Goal: Task Accomplishment & Management: Use online tool/utility

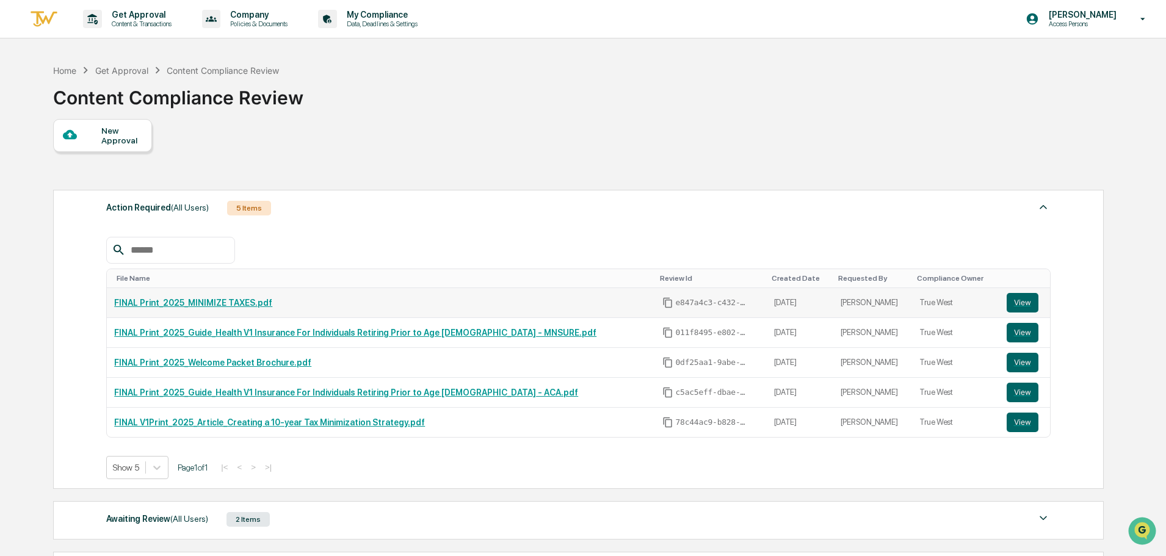
click at [230, 305] on link "FINAL Print_2025_MINIMIZE TAXES.pdf" at bounding box center [193, 303] width 158 height 10
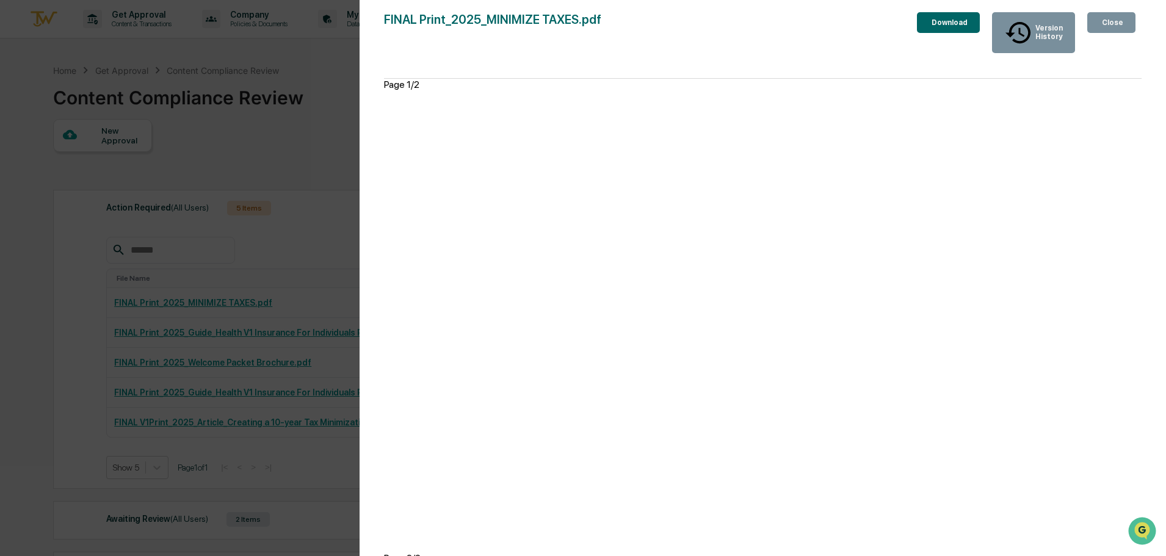
drag, startPoint x: 1111, startPoint y: 28, endPoint x: 746, endPoint y: 104, distance: 373.0
click at [1111, 27] on div "Close" at bounding box center [1112, 22] width 24 height 9
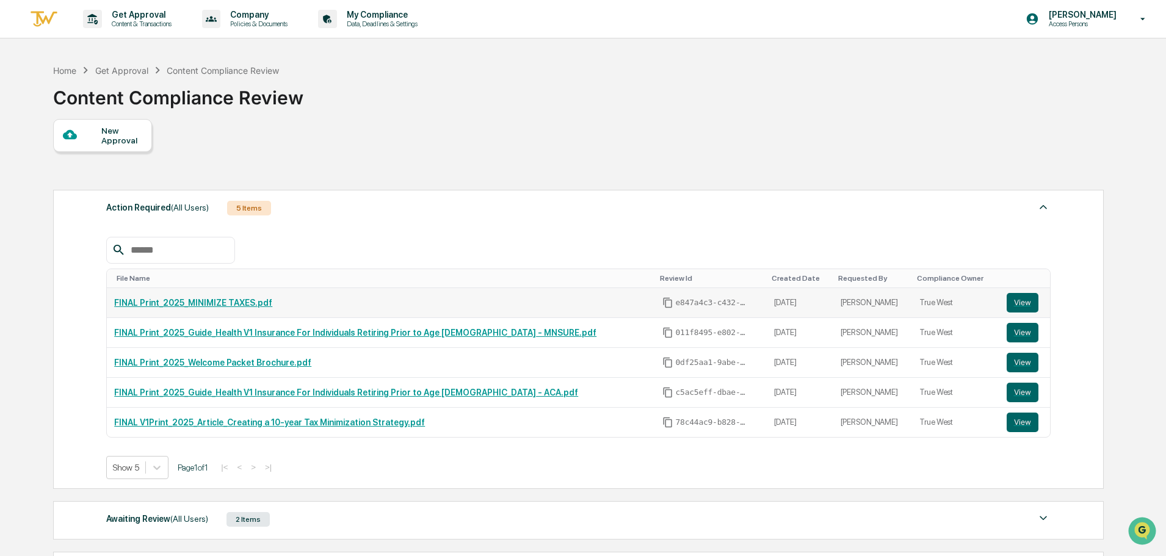
click at [203, 303] on link "FINAL Print_2025_MINIMIZE TAXES.pdf" at bounding box center [193, 303] width 158 height 10
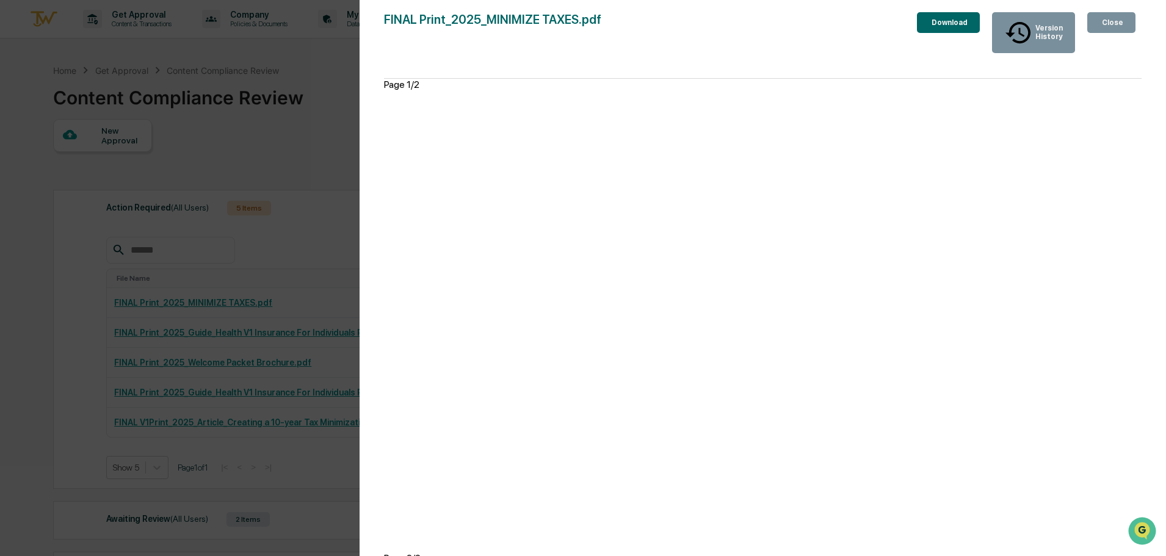
click at [1103, 33] on button "Close" at bounding box center [1112, 22] width 48 height 21
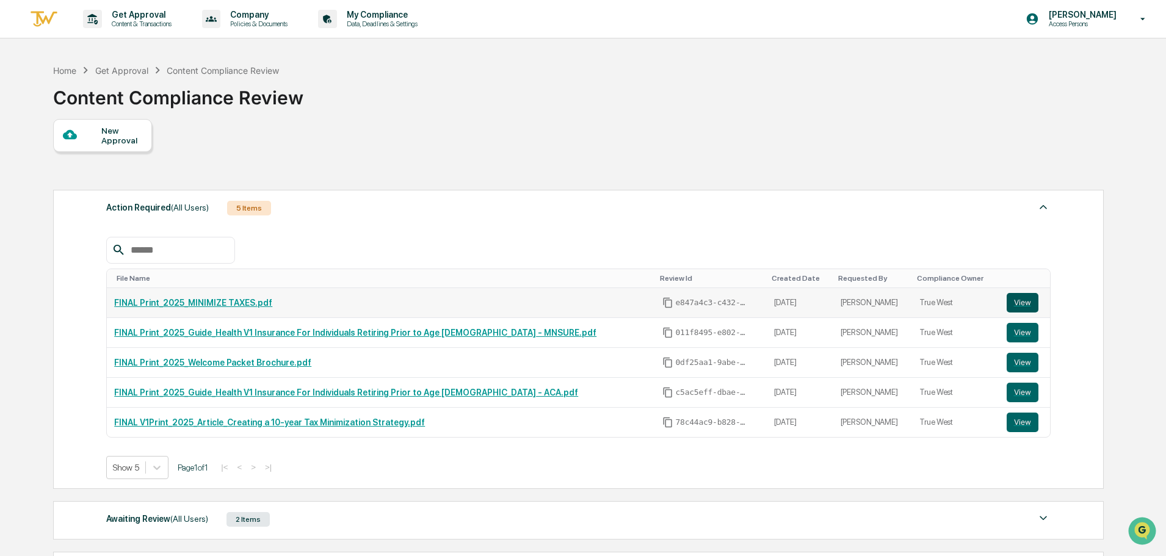
click at [1013, 297] on button "View" at bounding box center [1023, 303] width 32 height 20
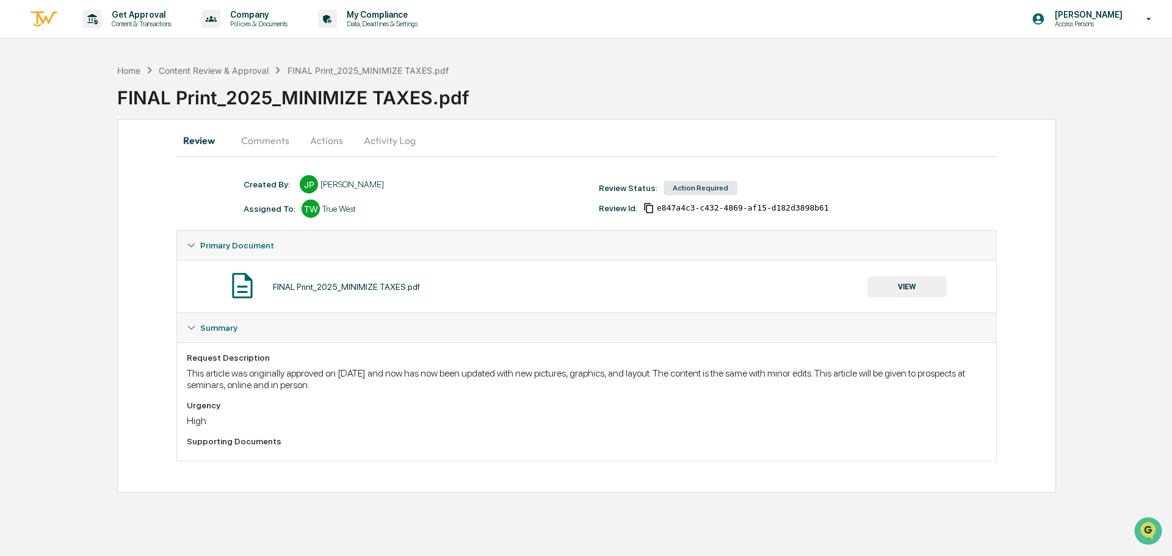
click at [378, 140] on button "Activity Log" at bounding box center [389, 140] width 71 height 29
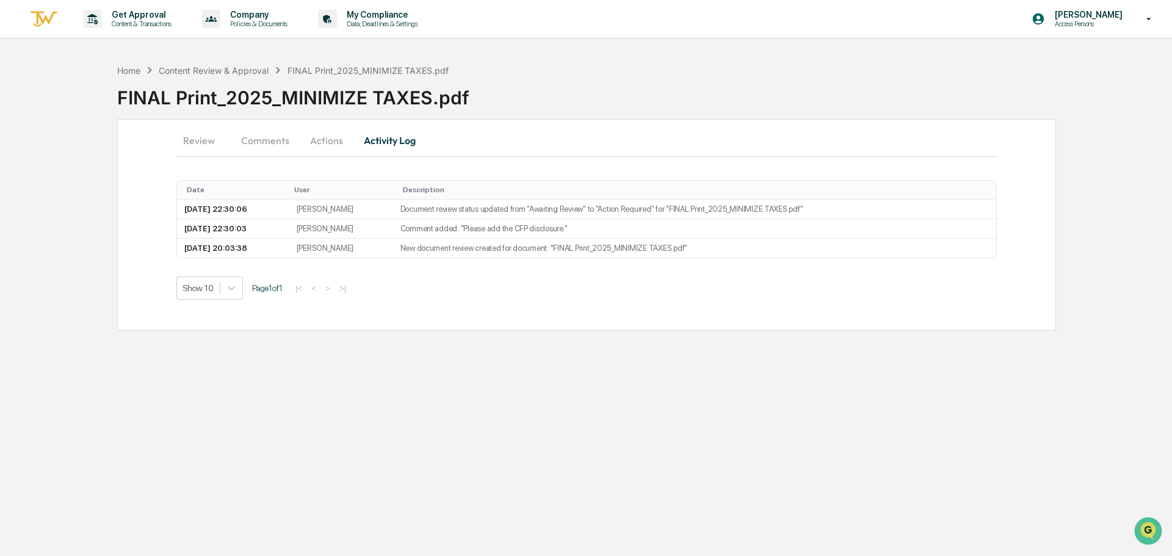
click at [314, 136] on button "Actions" at bounding box center [326, 140] width 55 height 29
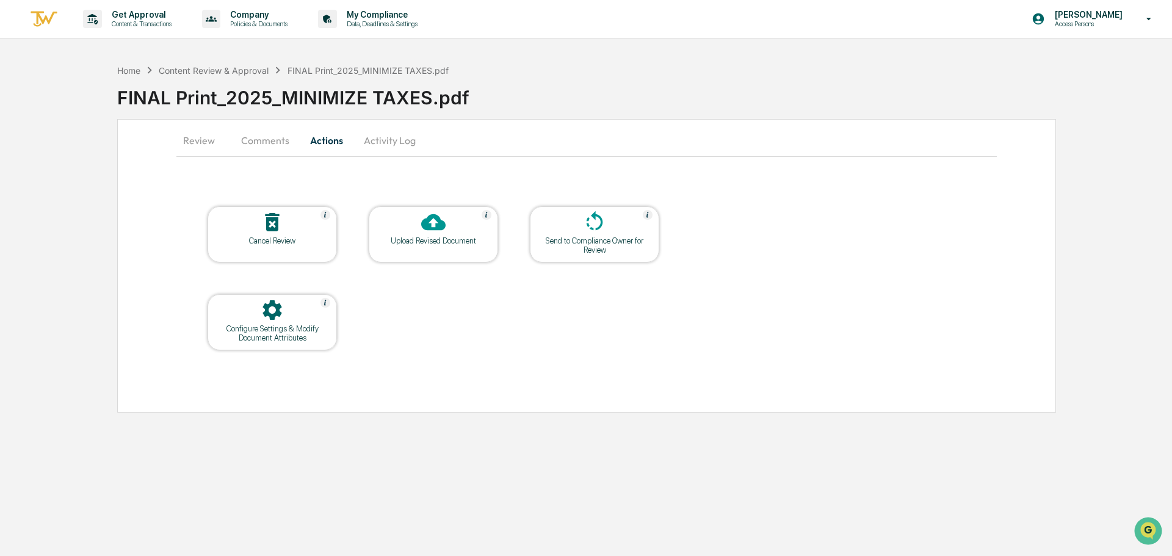
click at [451, 235] on div at bounding box center [433, 223] width 122 height 26
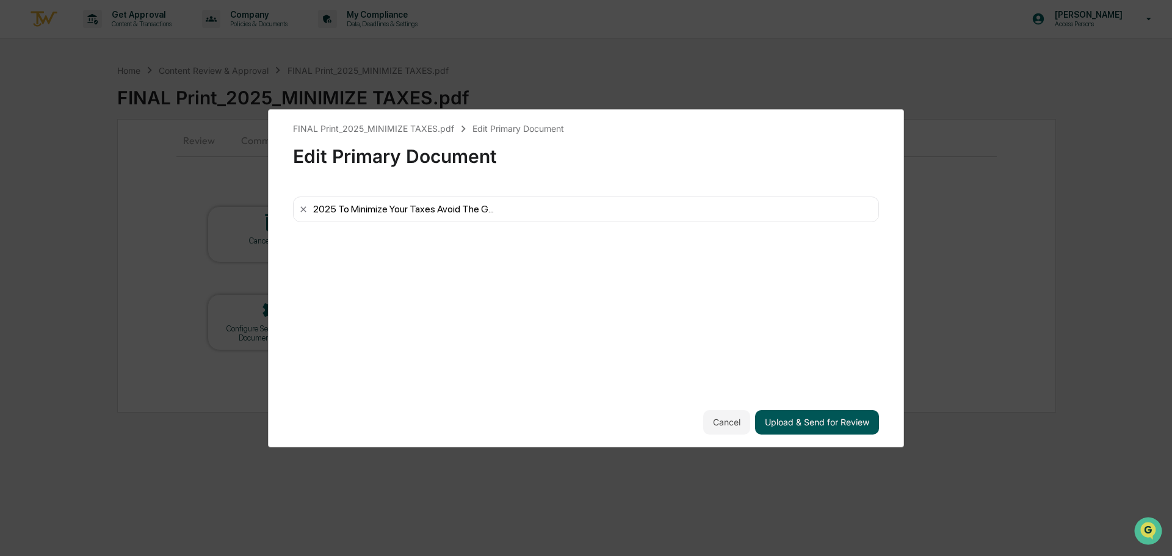
click at [820, 420] on button "Upload & Send for Review" at bounding box center [817, 422] width 124 height 24
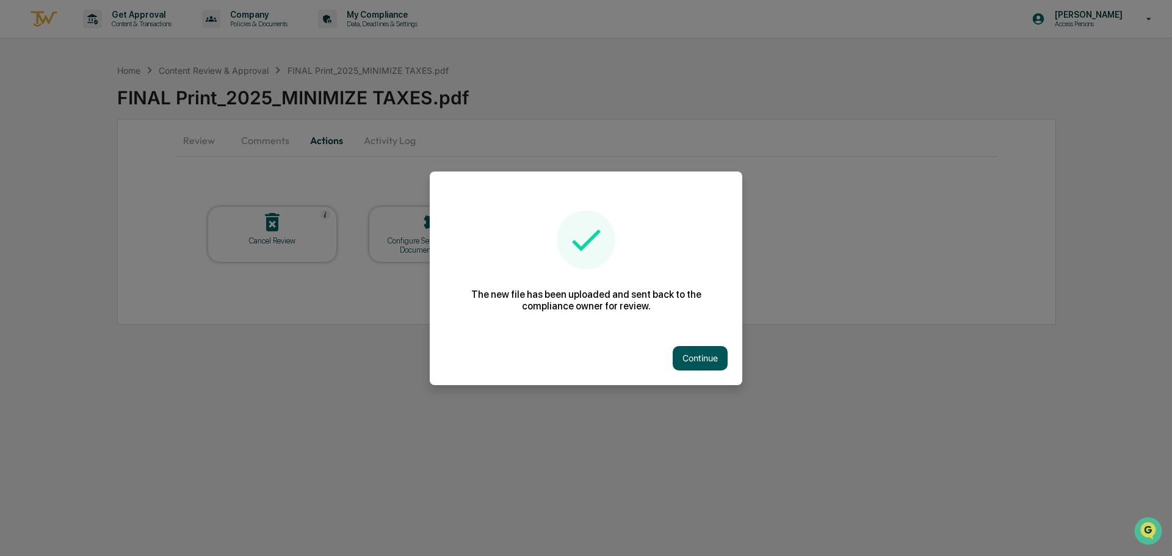
click at [703, 352] on button "Continue" at bounding box center [700, 358] width 55 height 24
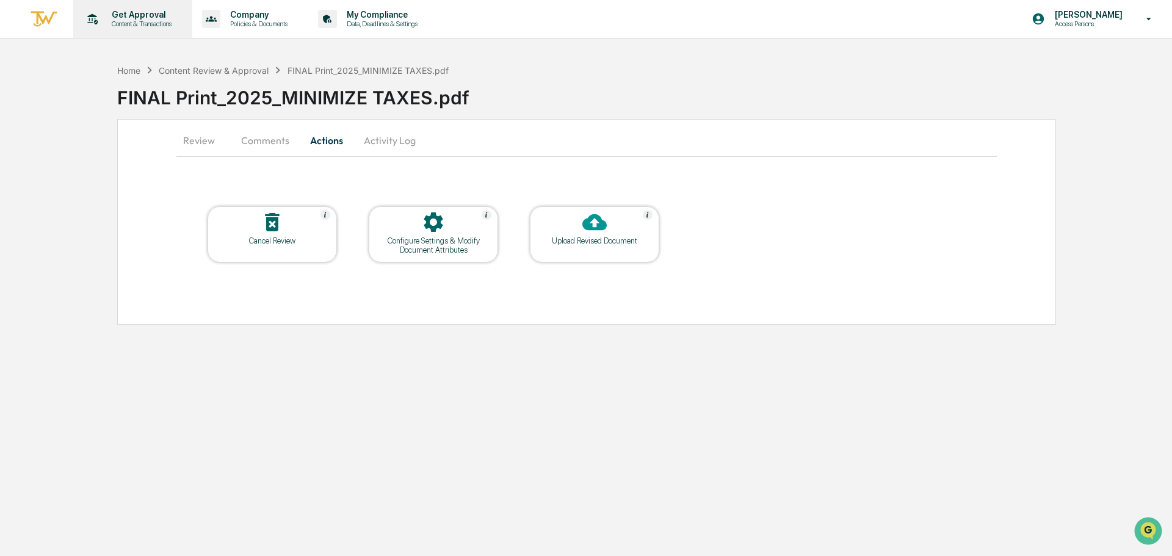
click at [139, 23] on p "Content & Transactions" at bounding box center [140, 24] width 76 height 9
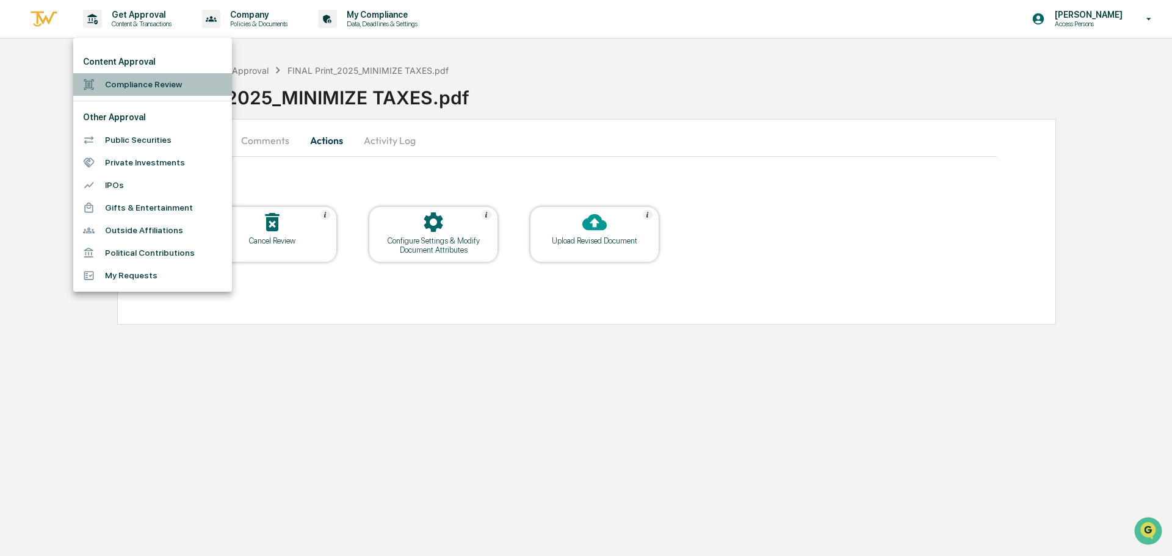
click at [123, 76] on li "Compliance Review" at bounding box center [152, 84] width 159 height 23
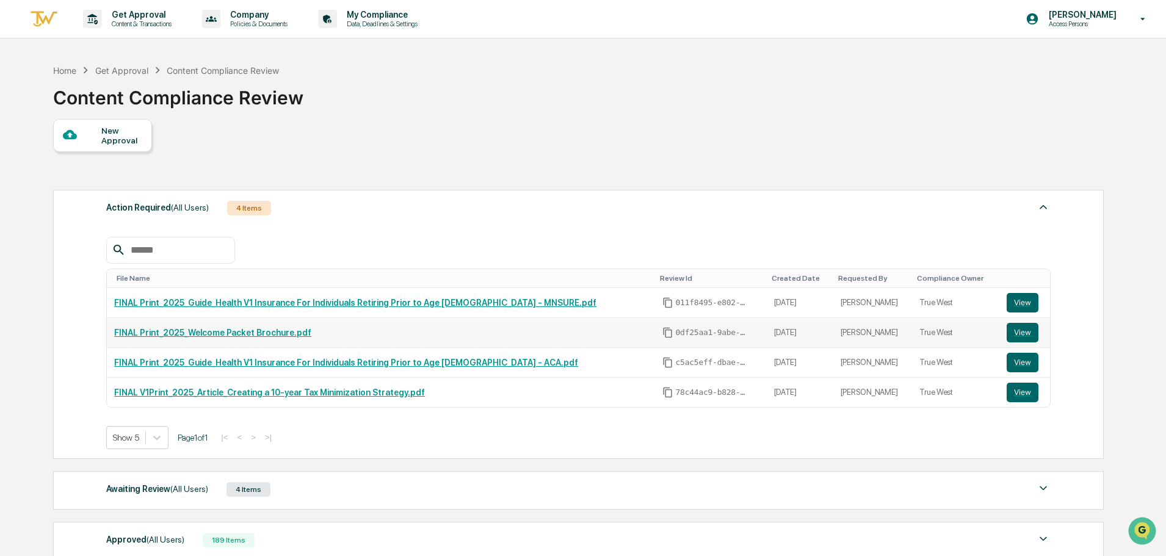
click at [256, 335] on link "FINAL Print_2025_Welcome Packet Brochure.pdf" at bounding box center [212, 333] width 197 height 10
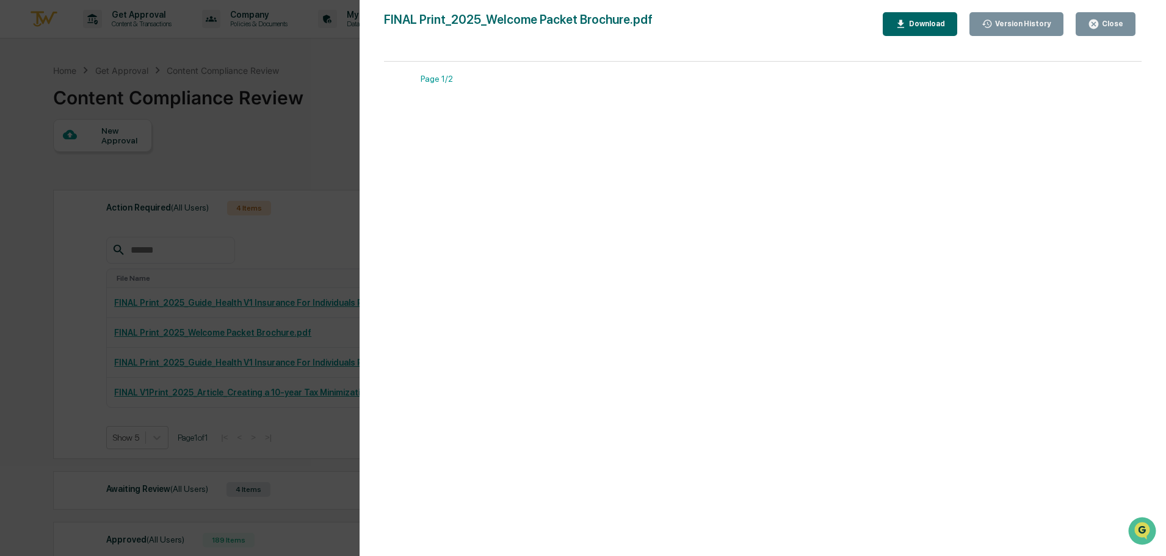
click at [1110, 22] on div "Close" at bounding box center [1112, 24] width 24 height 9
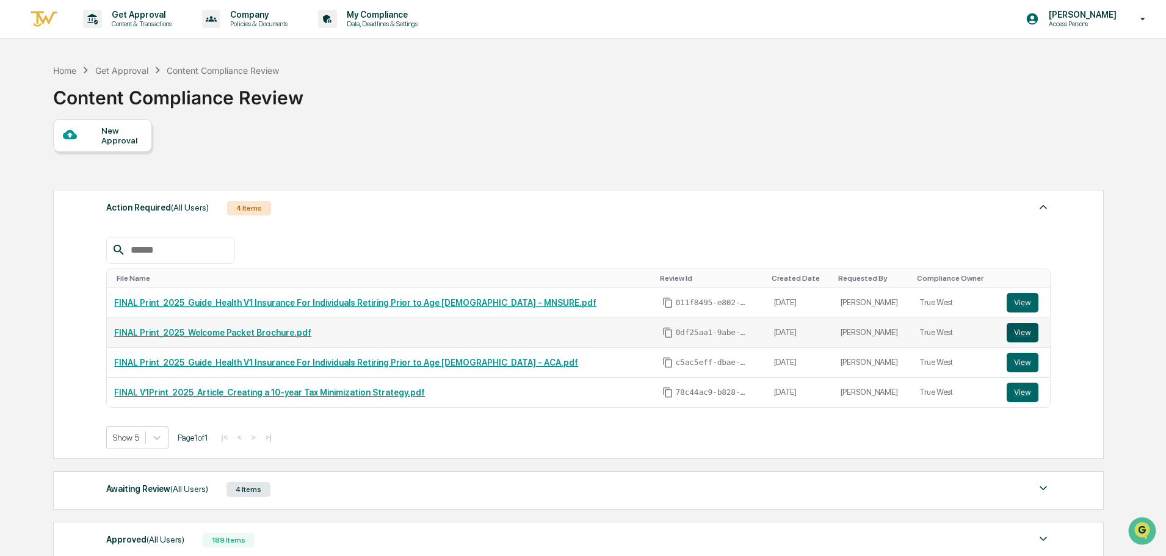
click at [1016, 336] on button "View" at bounding box center [1023, 333] width 32 height 20
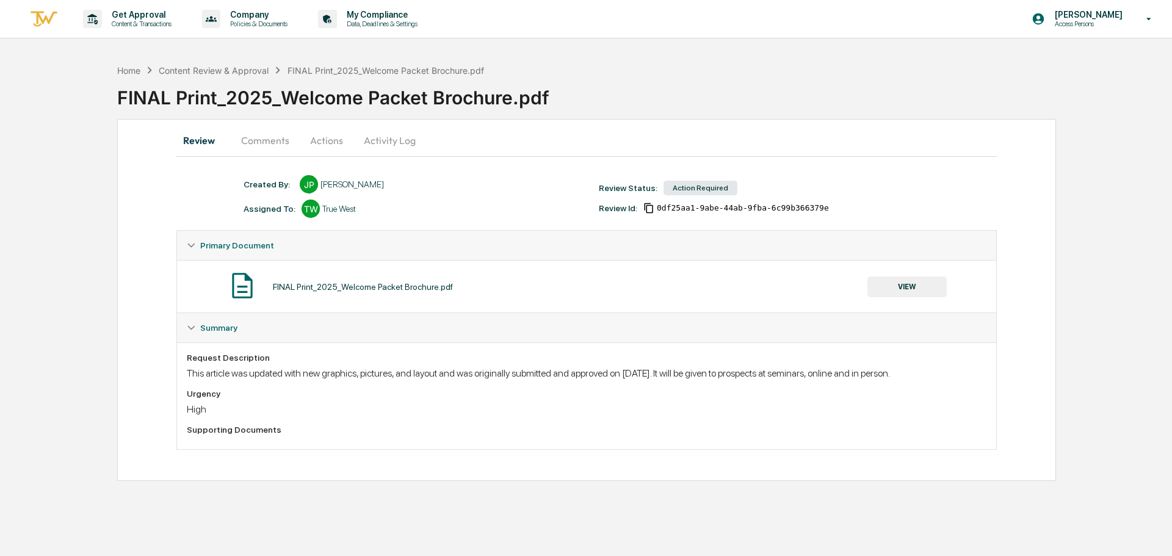
click at [318, 143] on button "Actions" at bounding box center [326, 140] width 55 height 29
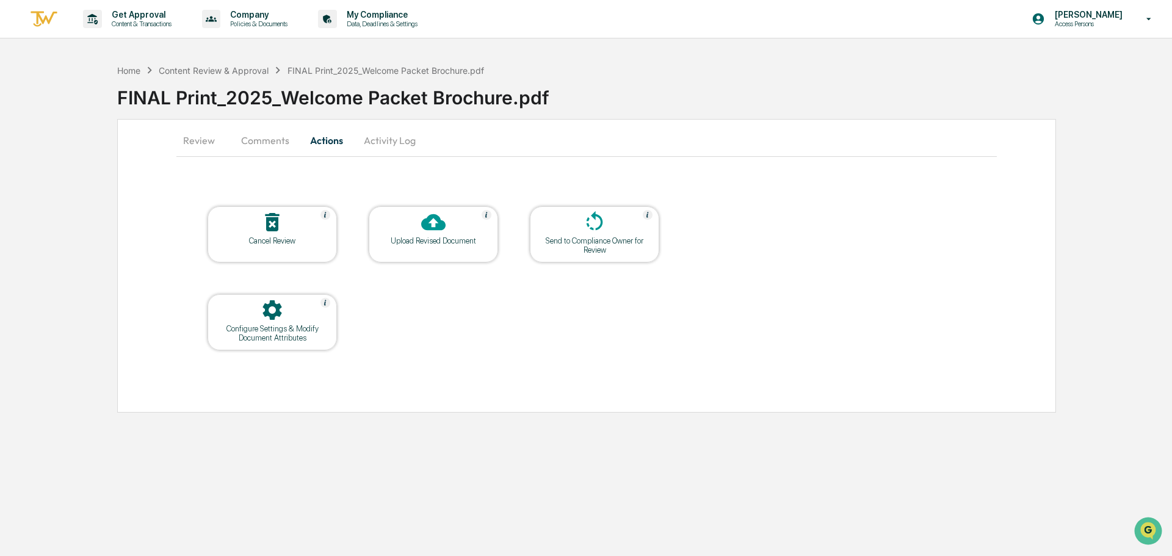
click at [425, 219] on icon at bounding box center [433, 222] width 24 height 24
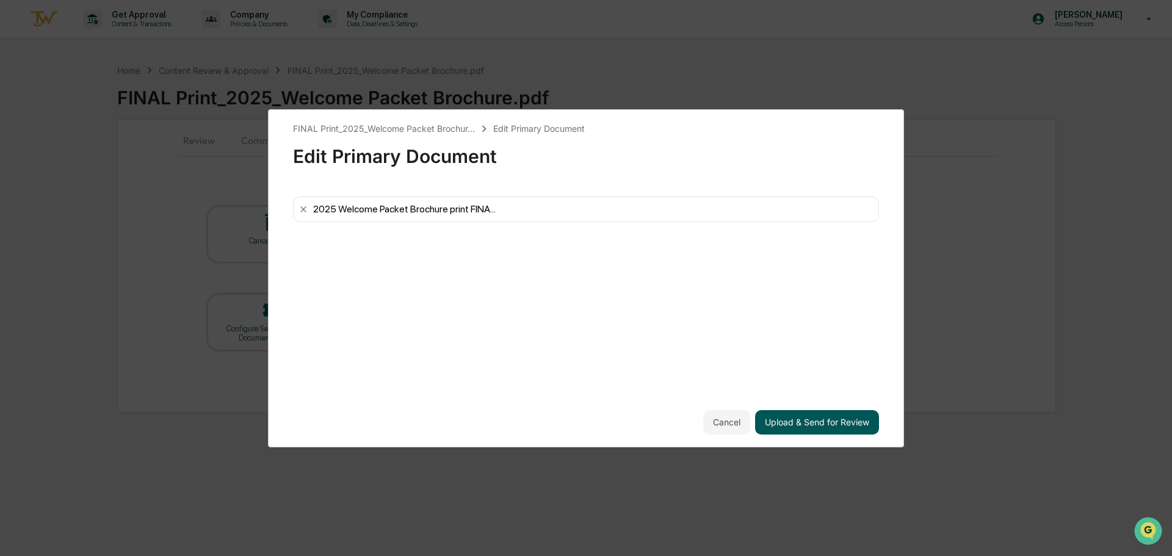
click at [838, 420] on button "Upload & Send for Review" at bounding box center [817, 422] width 124 height 24
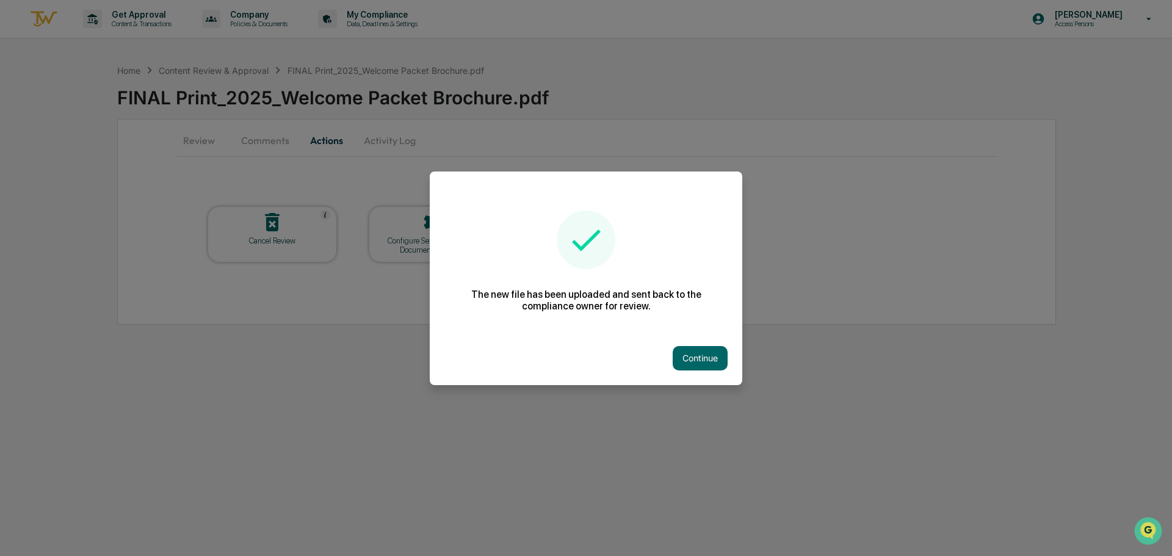
click at [693, 364] on button "Continue" at bounding box center [700, 358] width 55 height 24
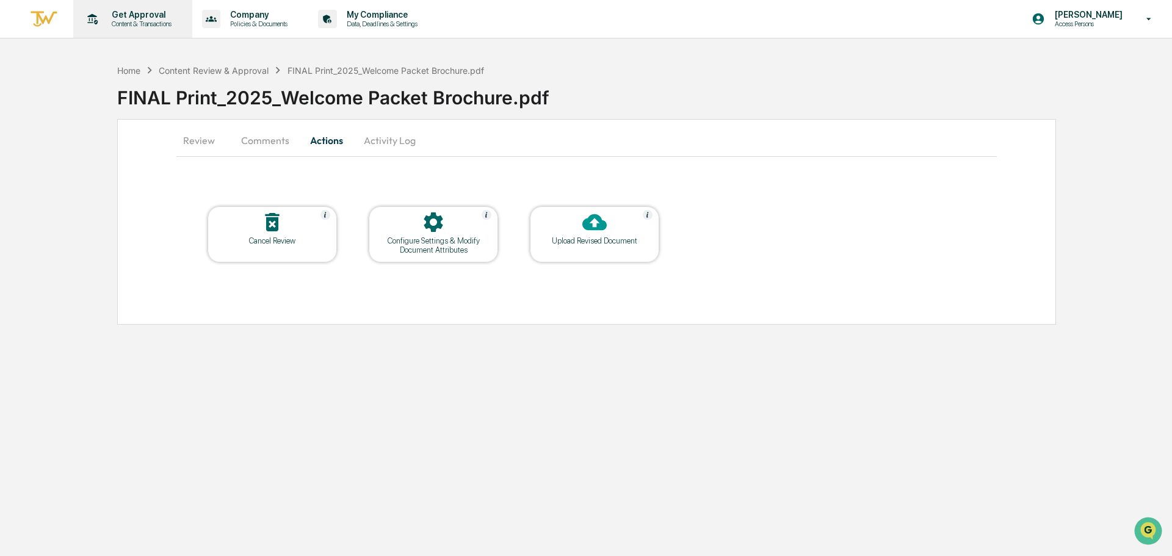
click at [133, 20] on p "Content & Transactions" at bounding box center [140, 24] width 76 height 9
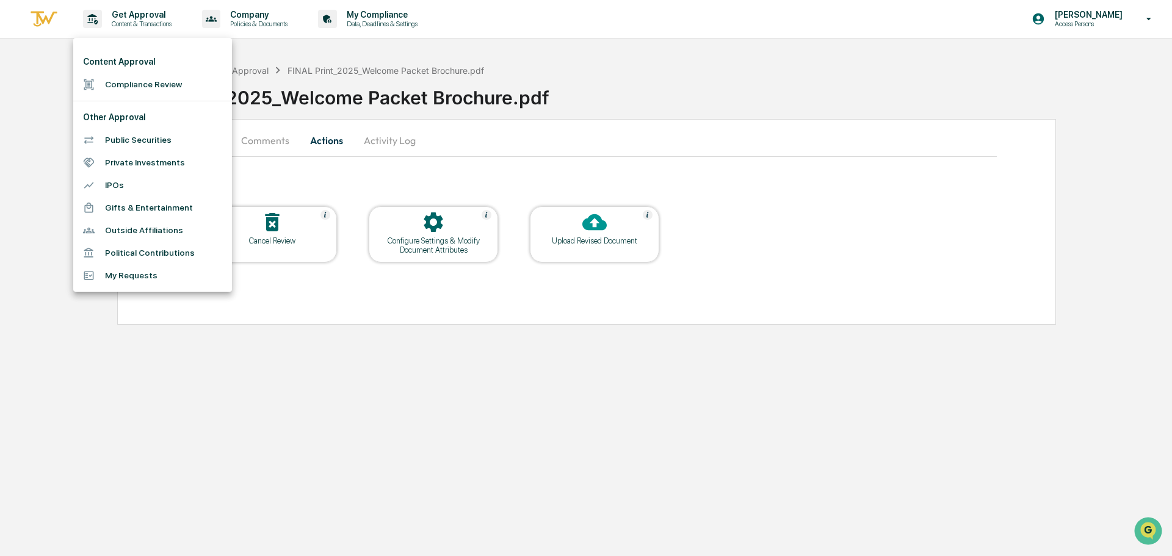
click at [130, 90] on li "Compliance Review" at bounding box center [152, 84] width 159 height 23
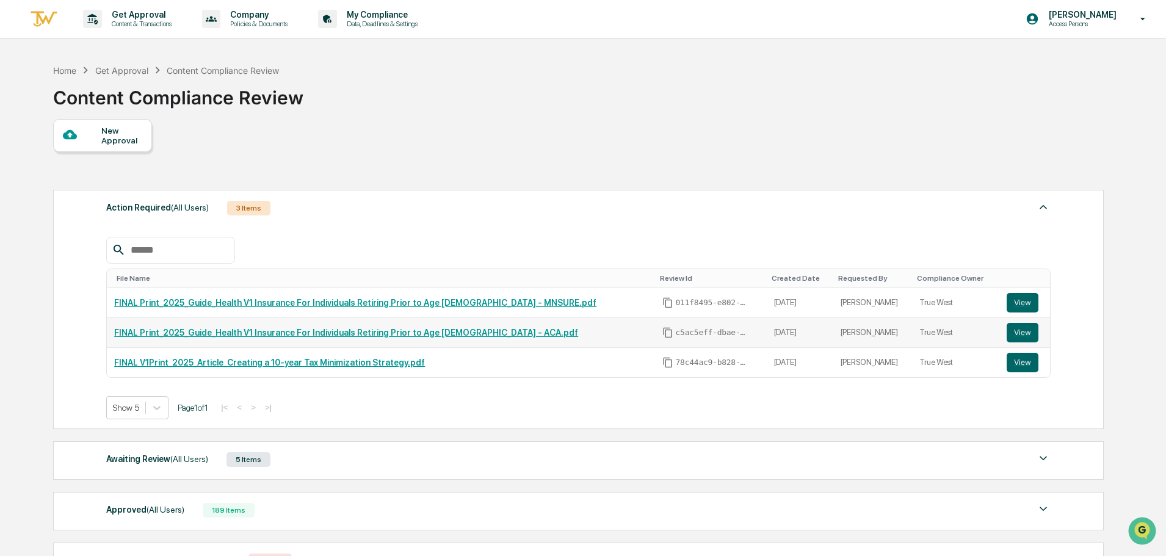
click at [424, 334] on link "FINAL Print_2025_Guide_Health V1 Insurance For Individuals Retiring Prior to Ag…" at bounding box center [346, 333] width 464 height 10
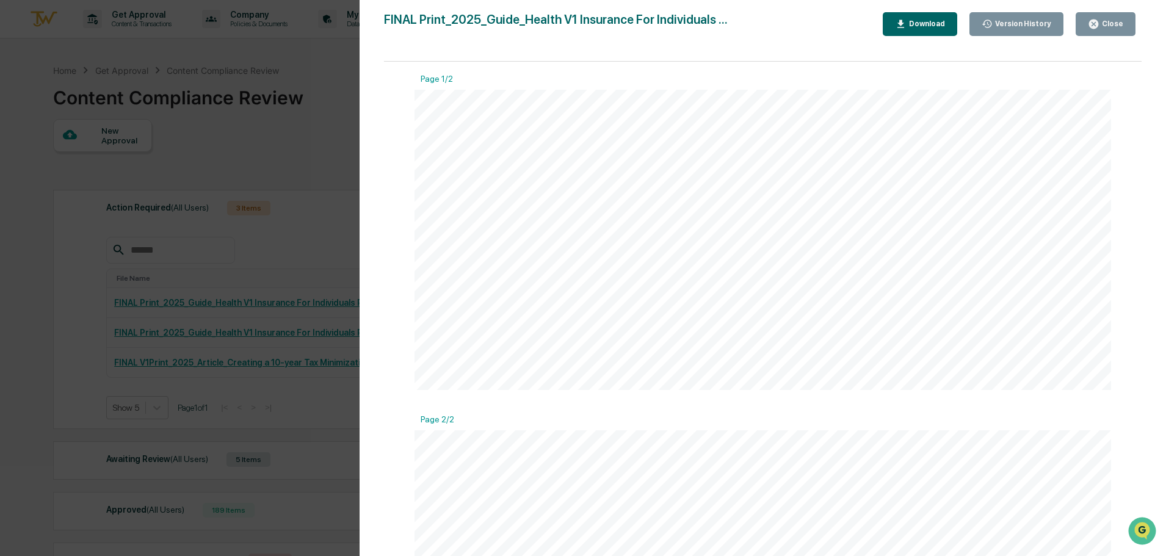
click at [1106, 33] on button "Close" at bounding box center [1106, 24] width 60 height 24
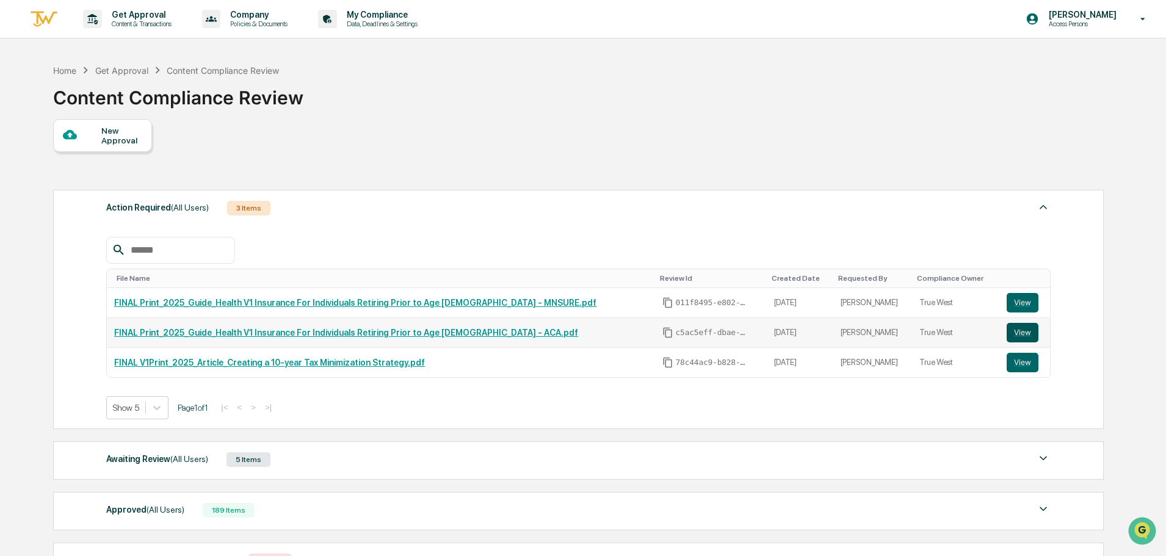
click at [1007, 333] on button "View" at bounding box center [1023, 333] width 32 height 20
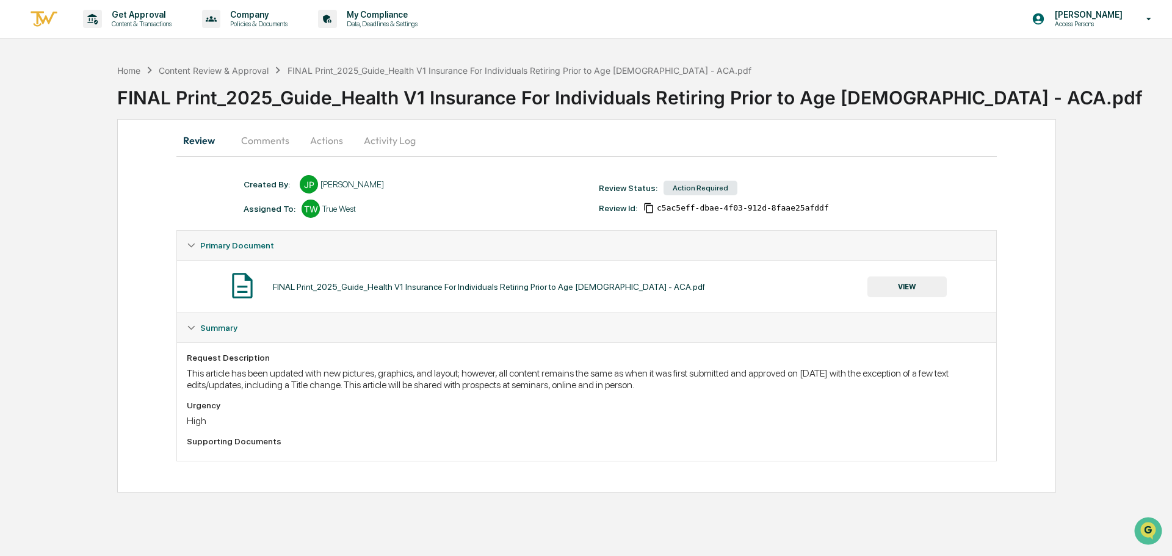
click at [336, 143] on button "Actions" at bounding box center [326, 140] width 55 height 29
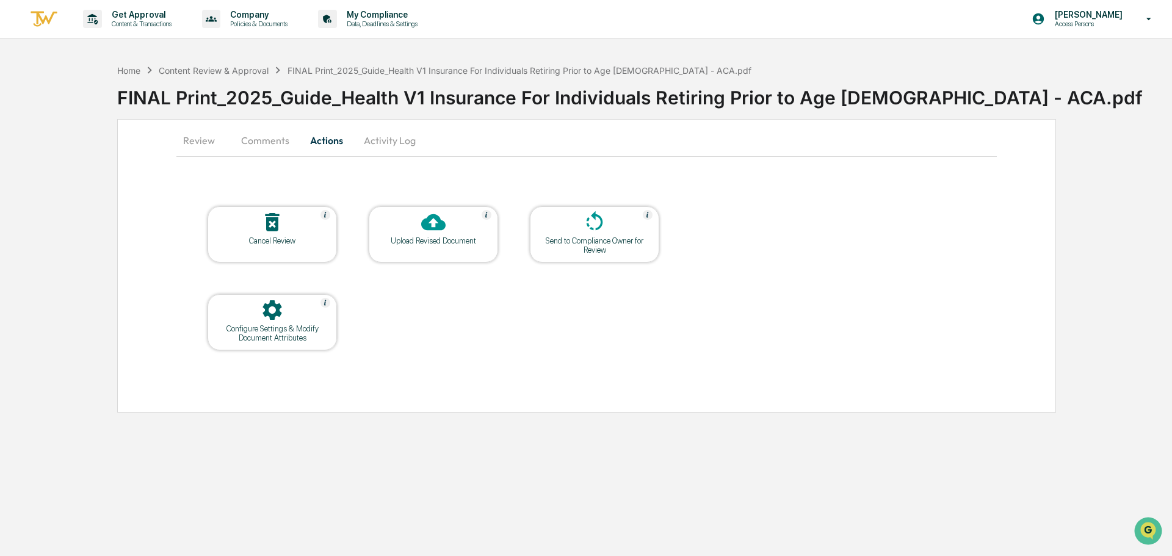
click at [437, 236] on div "Upload Revised Document" at bounding box center [434, 240] width 110 height 9
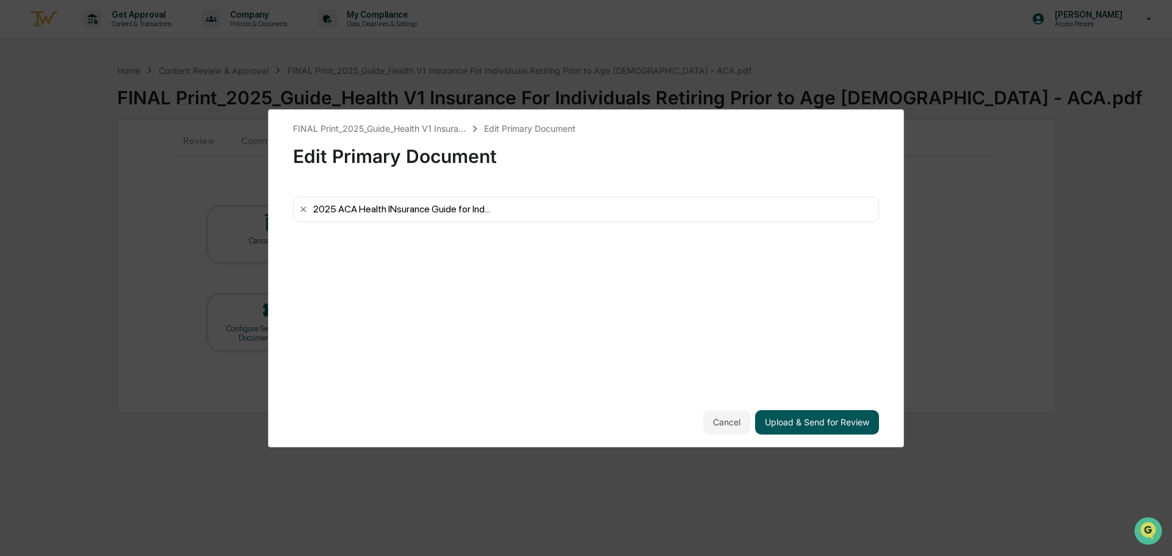
click at [815, 421] on button "Upload & Send for Review" at bounding box center [817, 422] width 124 height 24
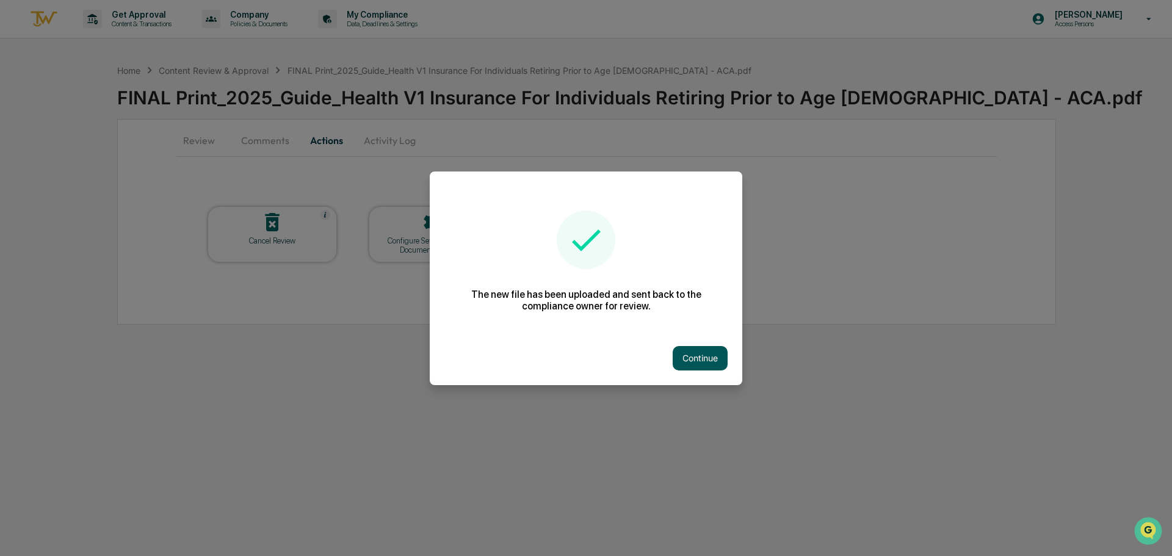
click at [709, 361] on button "Continue" at bounding box center [700, 358] width 55 height 24
